Goal: Find specific page/section: Find specific page/section

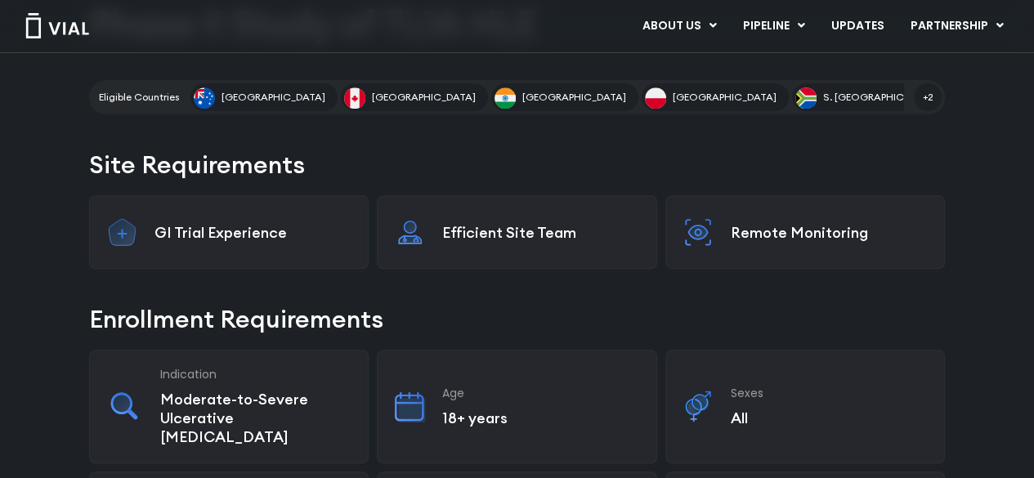
scroll to position [263, 0]
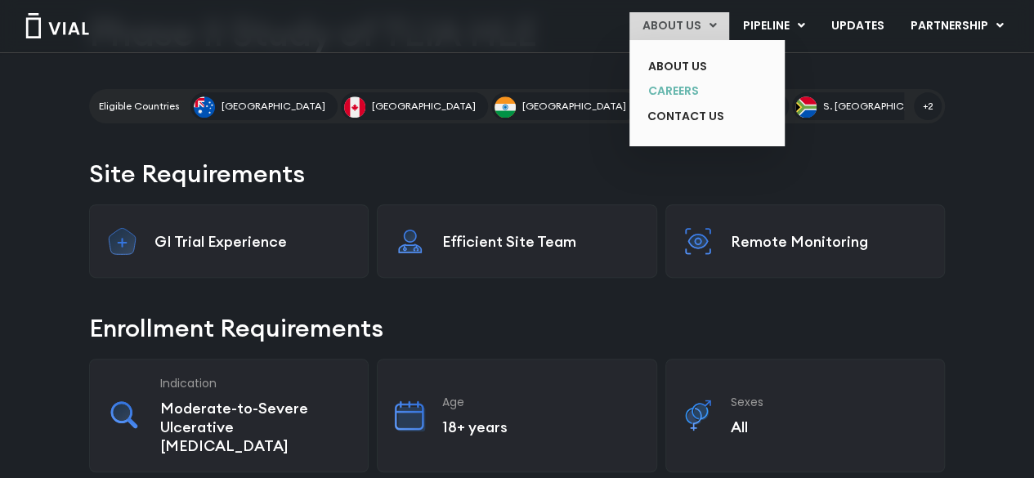
click at [695, 91] on link "CAREERS" at bounding box center [694, 90] width 119 height 25
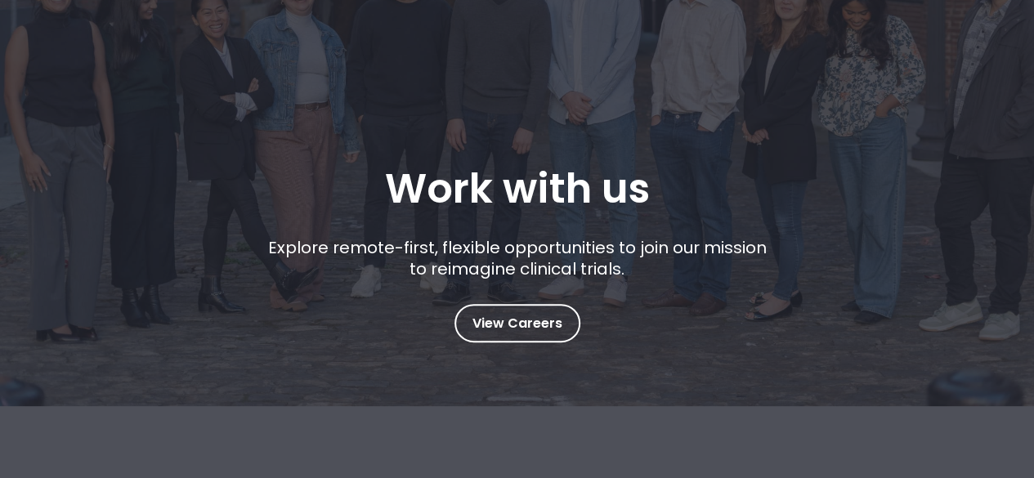
scroll to position [165, 0]
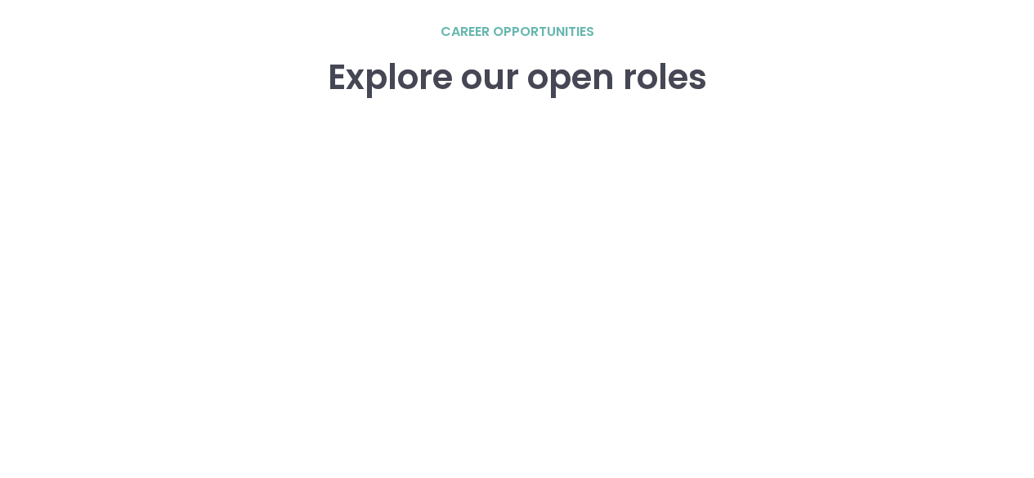
scroll to position [2321, 0]
